Goal: Task Accomplishment & Management: Complete application form

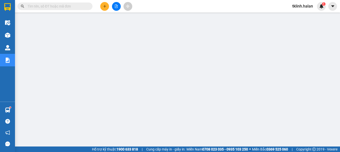
click at [57, 7] on input "text" at bounding box center [57, 7] width 59 height 6
paste input "TKC0910250623"
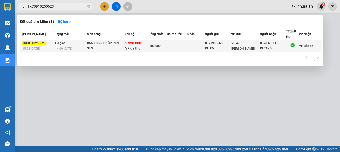
type input "TKC0910250623"
click at [35, 45] on div "TKC0910250623" at bounding box center [38, 43] width 31 height 5
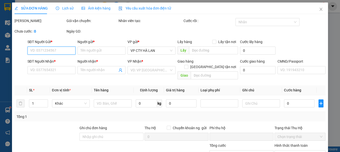
type input "0971988668"
type input "KHIÊM"
type input "0378326333"
type input "DƯƠNG"
checkbox input "true"
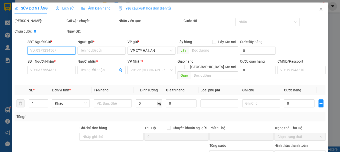
type input "5.920.000"
type input "60.000"
type input "100.000"
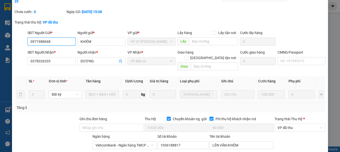
scroll to position [50, 0]
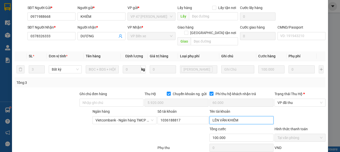
click at [218, 116] on input "LÊN VĂN KHIÊM" at bounding box center [242, 120] width 64 height 8
click at [216, 116] on input "LÊN VĂN KHIÊM" at bounding box center [242, 120] width 64 height 8
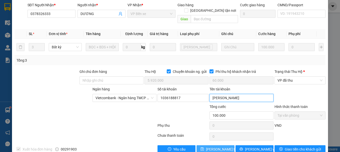
type input "[PERSON_NAME]"
click at [220, 146] on span "[PERSON_NAME] thay đổi" at bounding box center [226, 149] width 40 height 6
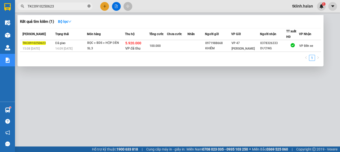
click at [90, 6] on icon "close-circle" at bounding box center [89, 6] width 3 height 3
